Goal: Find specific page/section: Find specific page/section

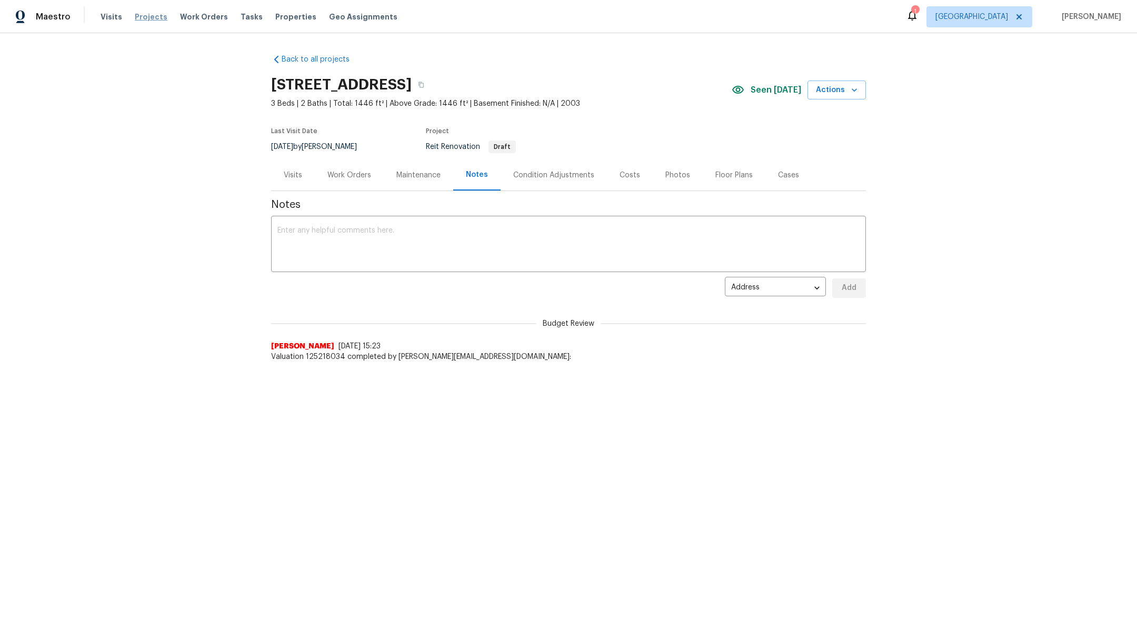
click at [139, 14] on span "Projects" at bounding box center [151, 17] width 33 height 11
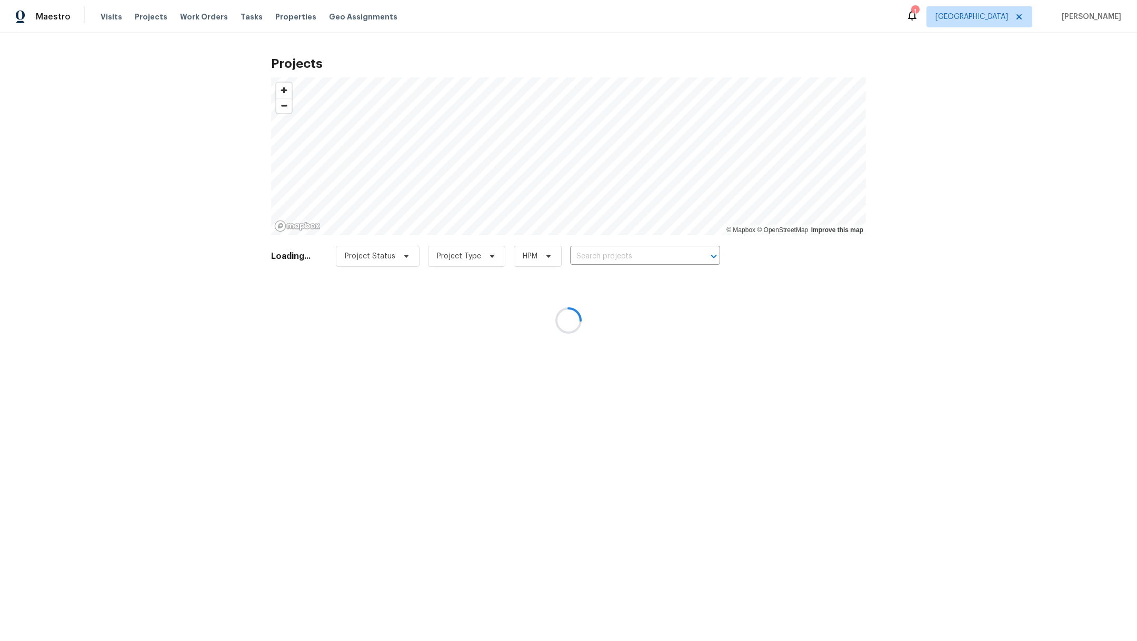
click at [610, 256] on div at bounding box center [568, 320] width 1137 height 641
click at [586, 257] on div at bounding box center [568, 320] width 1137 height 641
click at [606, 261] on div at bounding box center [568, 320] width 1137 height 641
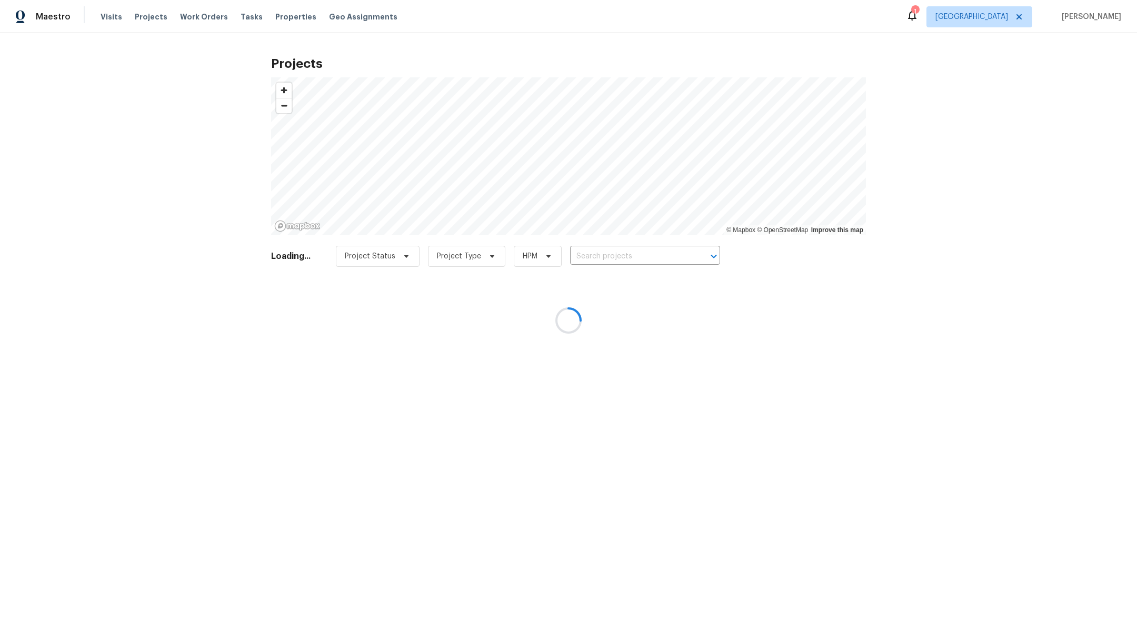
click at [584, 257] on div at bounding box center [568, 320] width 1137 height 641
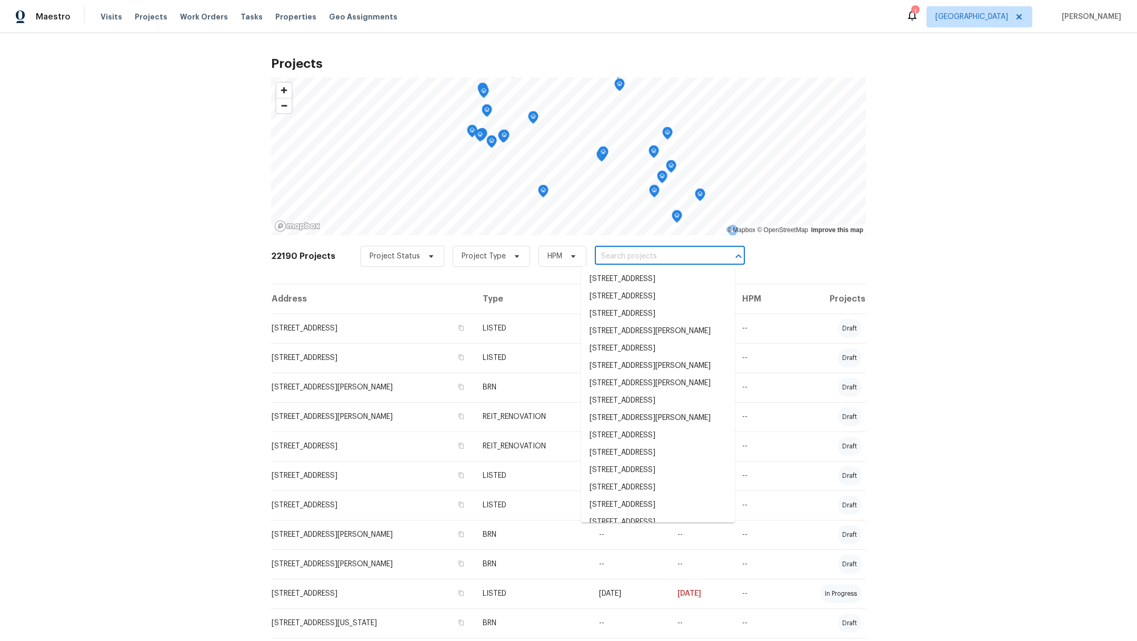
click at [595, 257] on input "text" at bounding box center [655, 256] width 121 height 16
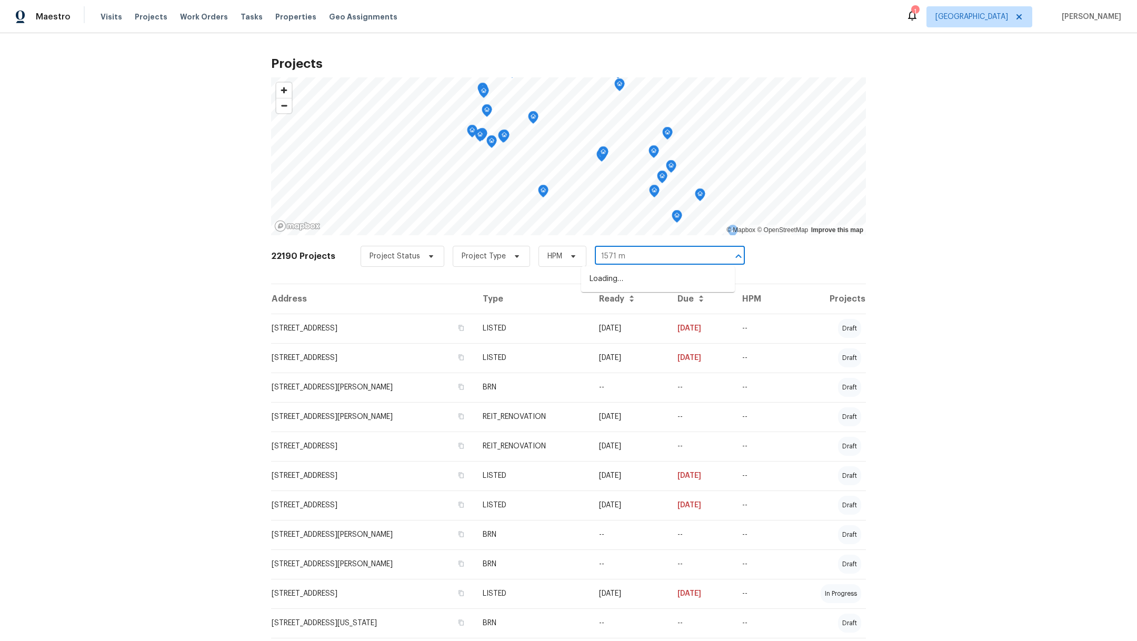
type input "1571 mi"
click at [617, 279] on li "[STREET_ADDRESS]" at bounding box center [658, 279] width 154 height 17
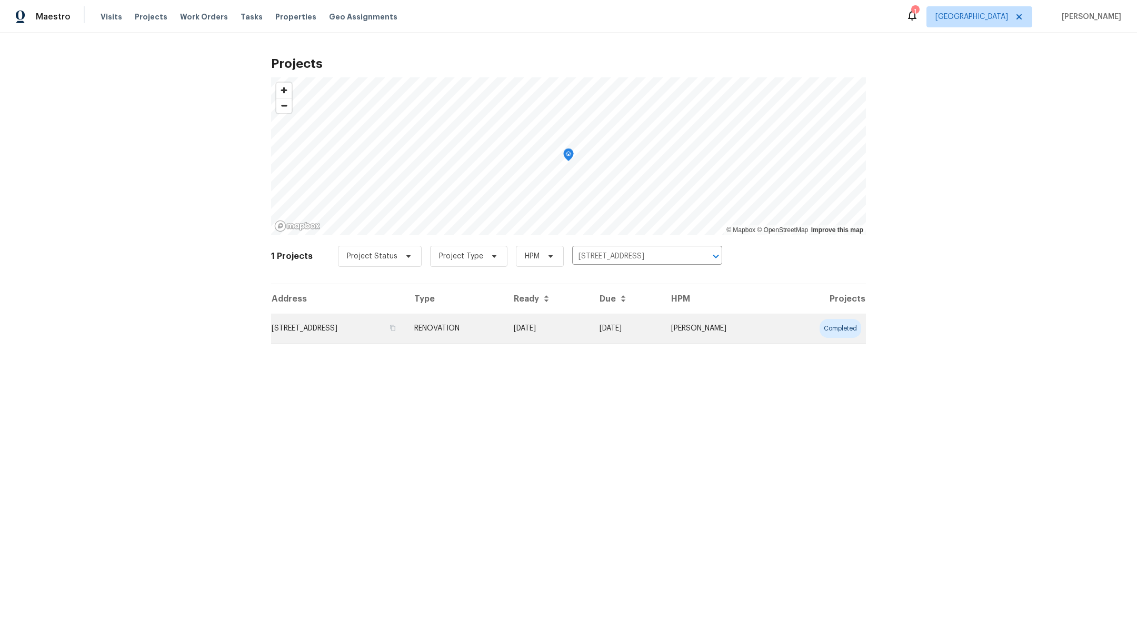
click at [308, 323] on td "[STREET_ADDRESS]" at bounding box center [338, 328] width 135 height 29
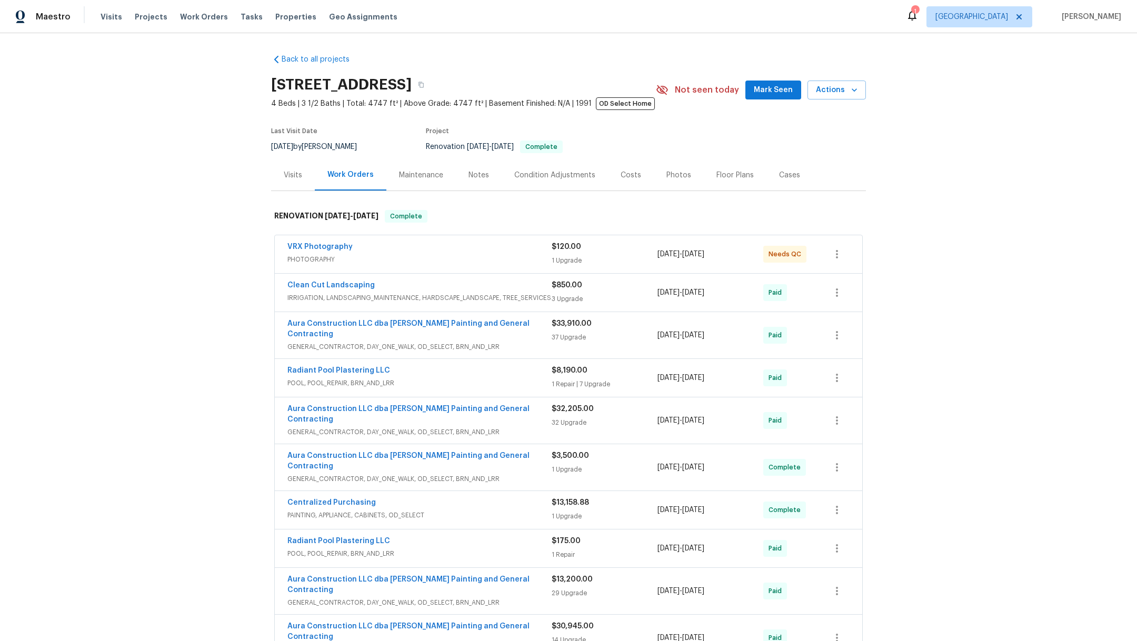
click at [667, 177] on div "Photos" at bounding box center [678, 175] width 25 height 11
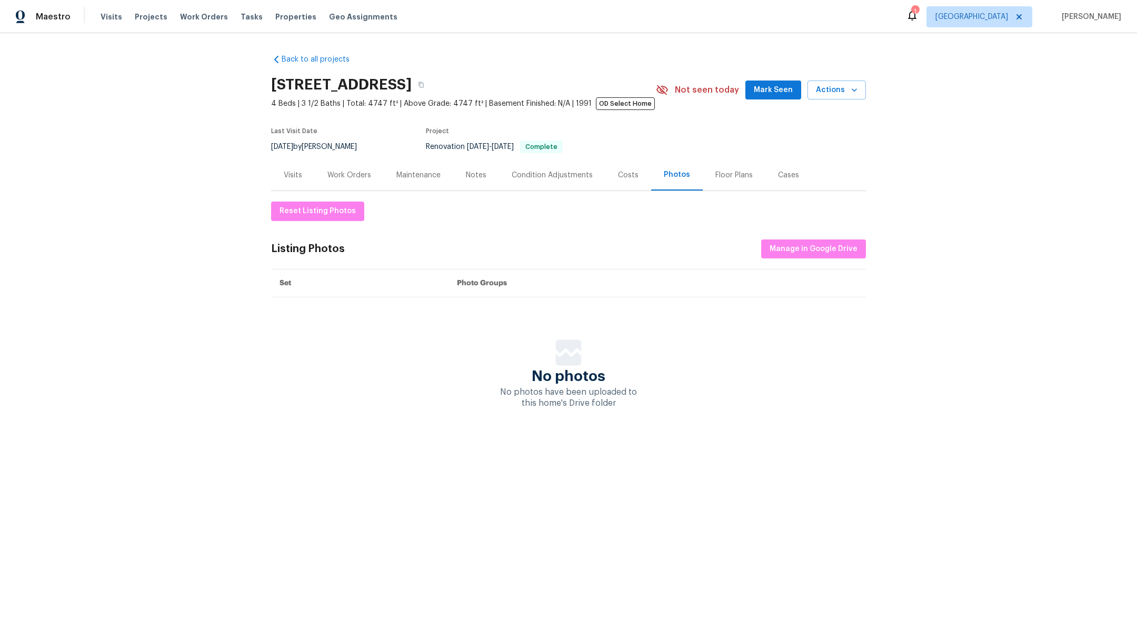
click at [465, 168] on div "Notes" at bounding box center [476, 174] width 46 height 31
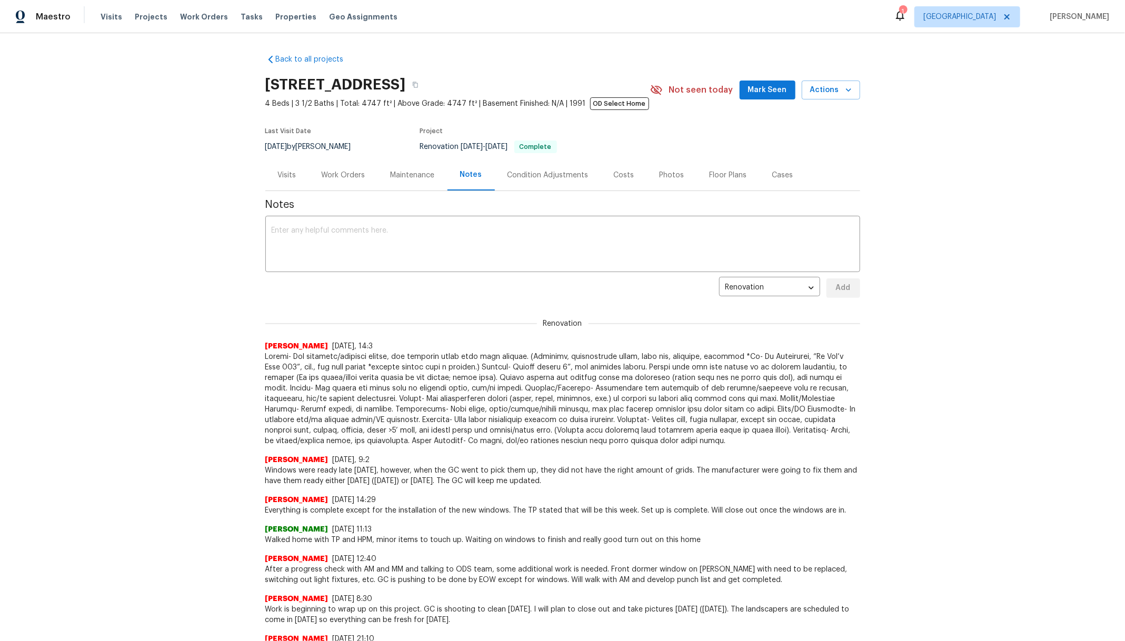
click at [332, 177] on div "Work Orders" at bounding box center [344, 175] width 44 height 11
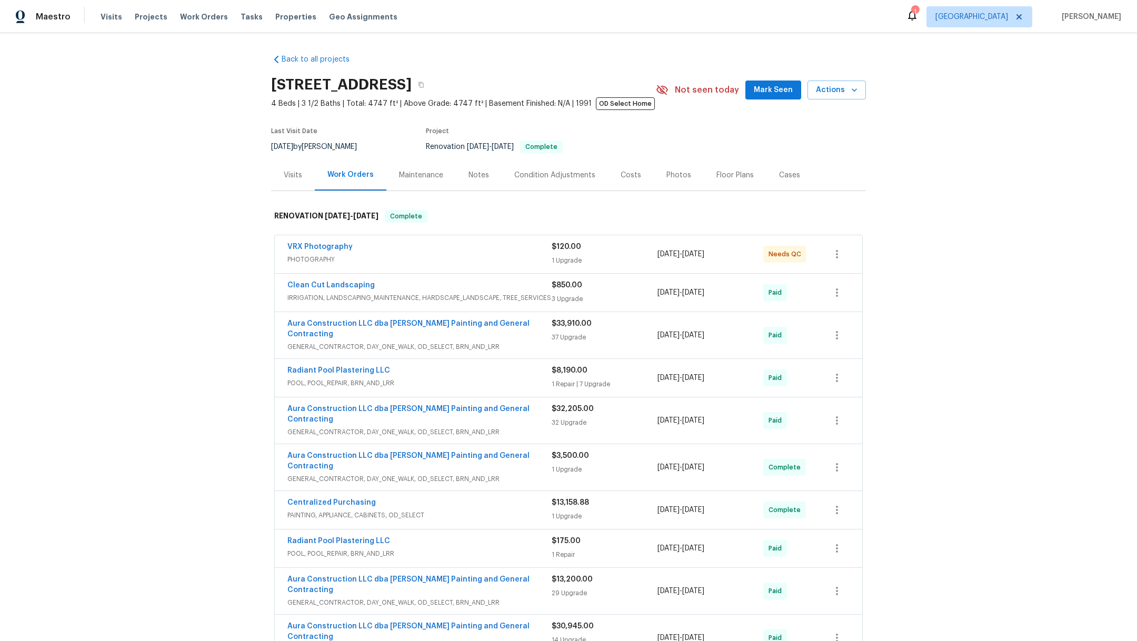
click at [470, 174] on div "Notes" at bounding box center [478, 175] width 21 height 11
